Goal: Task Accomplishment & Management: Use online tool/utility

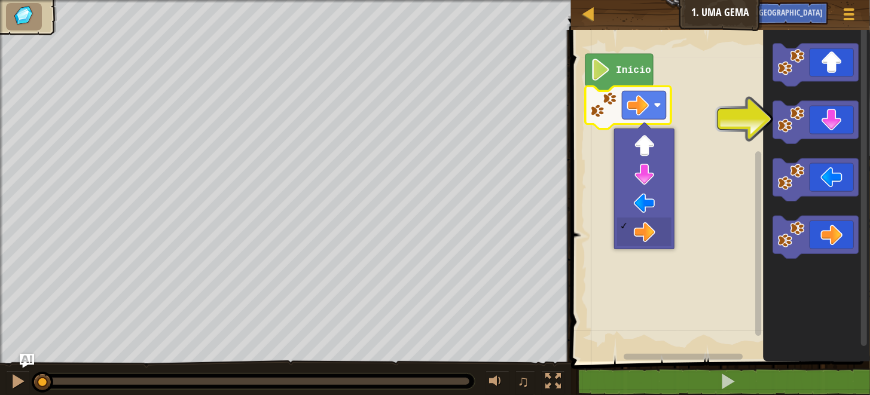
click at [657, 106] on image "Espaço de trabalho do Blockly" at bounding box center [657, 105] width 7 height 7
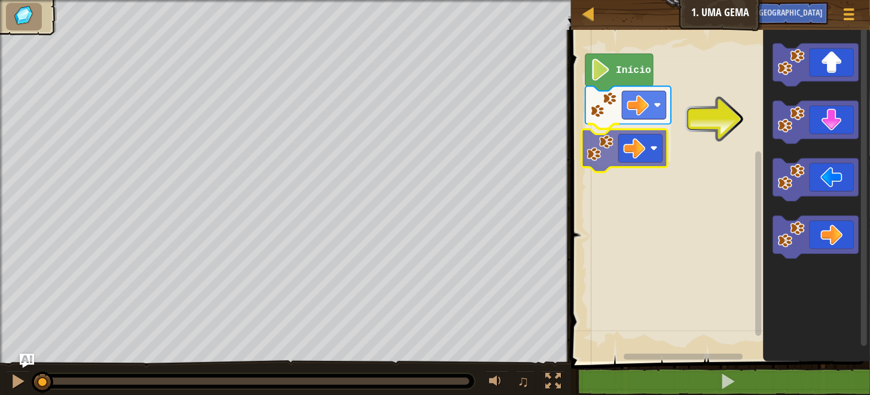
click at [645, 156] on div "Início" at bounding box center [718, 193] width 302 height 338
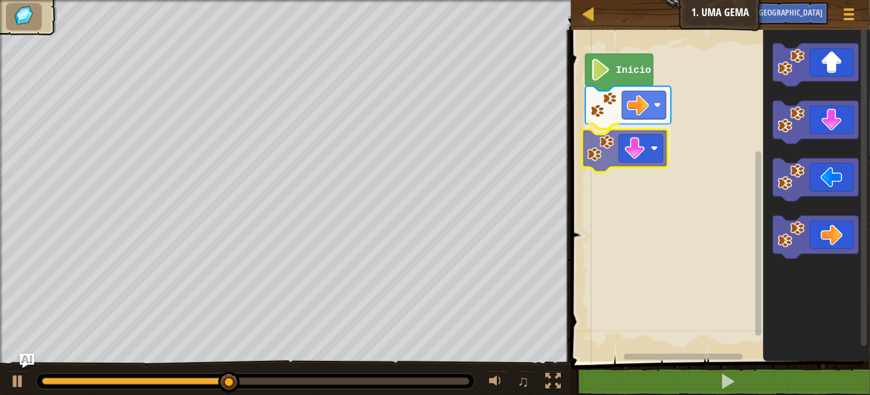
click at [625, 157] on div "Início" at bounding box center [718, 193] width 302 height 338
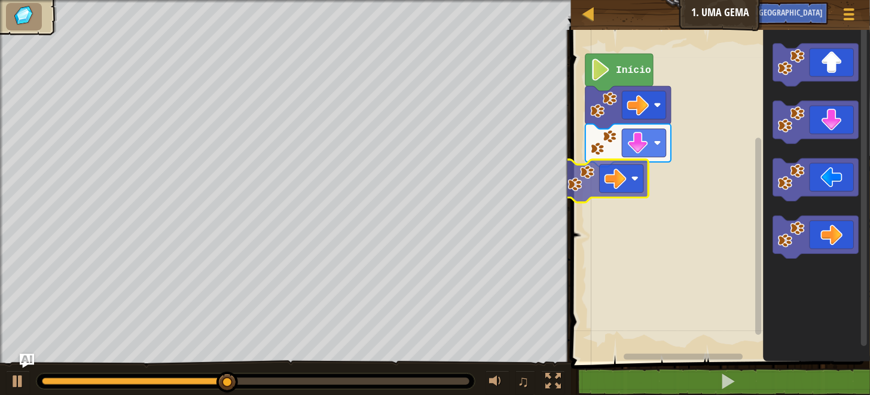
click at [613, 183] on div "Início" at bounding box center [718, 193] width 302 height 338
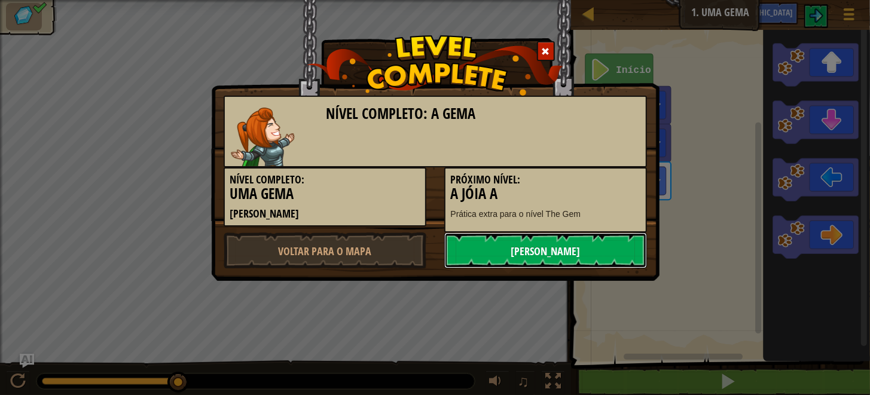
click at [575, 248] on font "[PERSON_NAME]" at bounding box center [544, 251] width 69 height 15
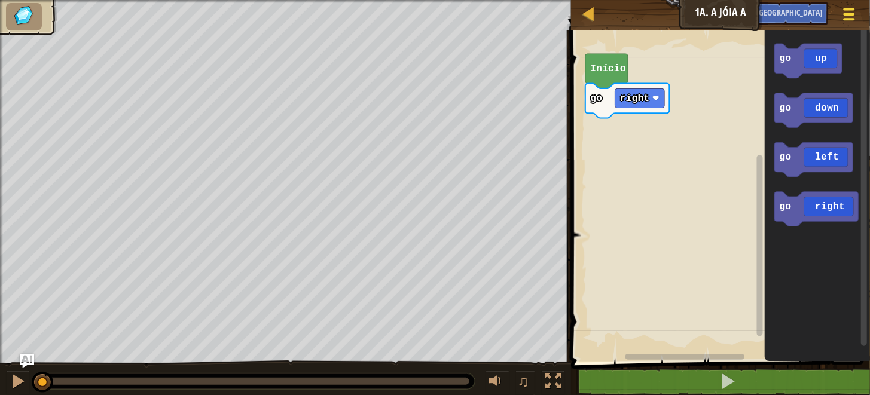
click at [849, 12] on div at bounding box center [848, 13] width 16 height 17
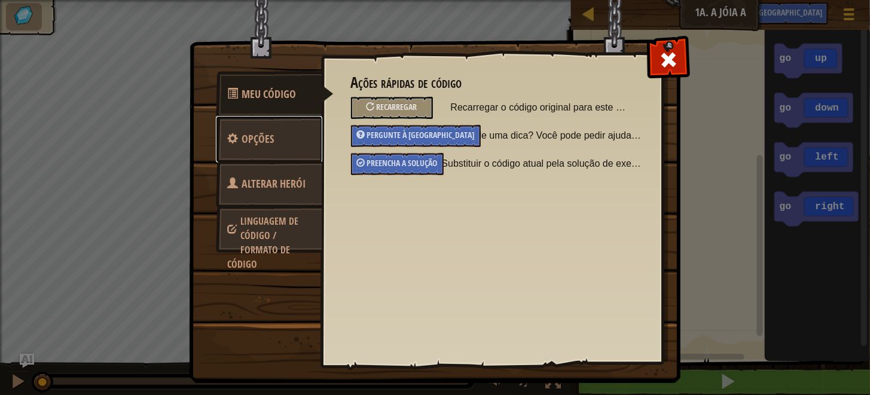
click at [263, 137] on font "Opções" at bounding box center [258, 138] width 32 height 15
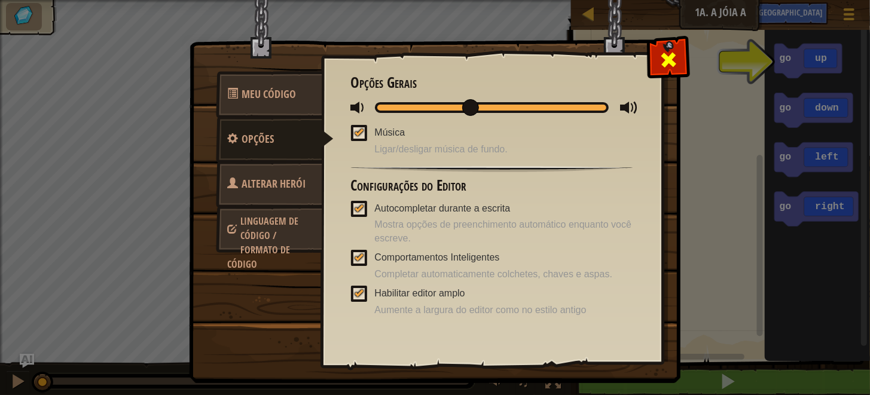
click at [673, 58] on span at bounding box center [668, 59] width 19 height 19
